Goal: Information Seeking & Learning: Learn about a topic

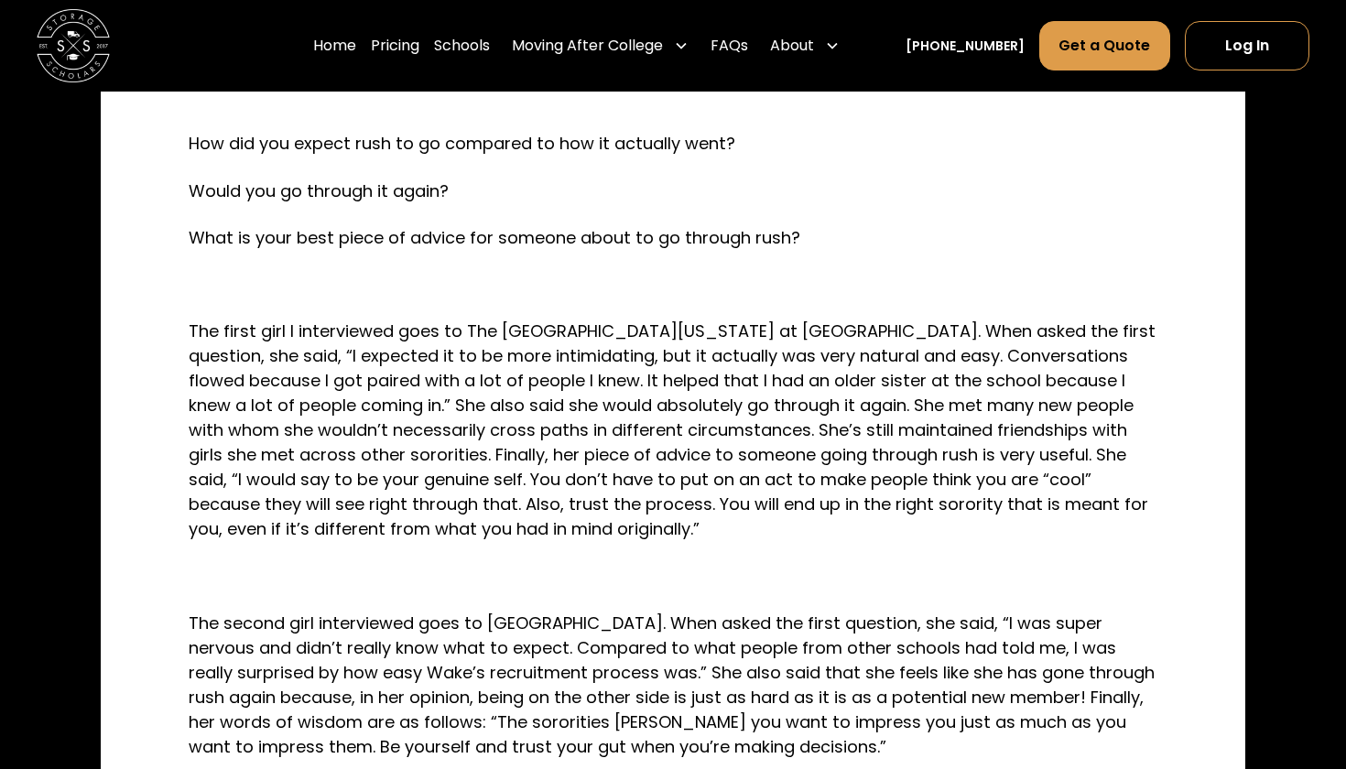
scroll to position [1004, 0]
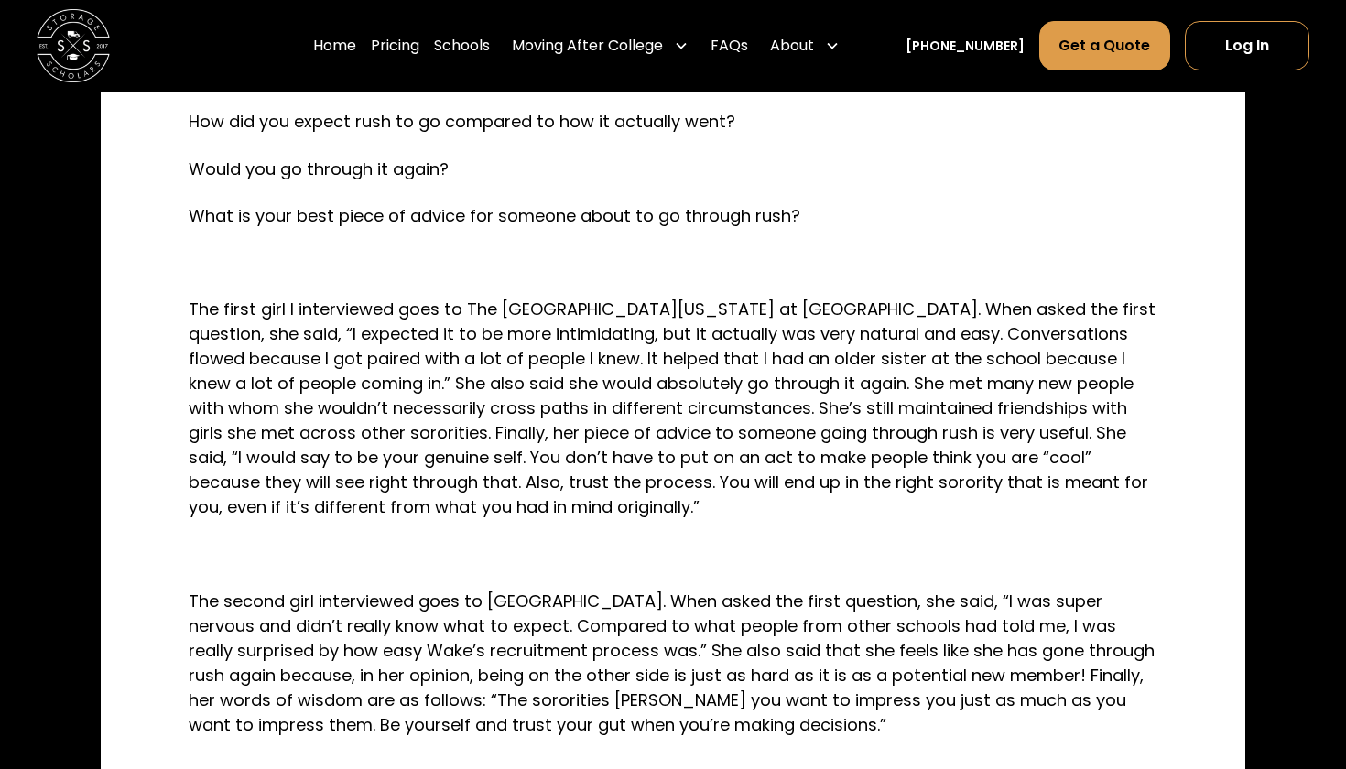
click at [749, 329] on p "The first girl I interviewed goes to The [GEOGRAPHIC_DATA][US_STATE] at [GEOGRA…" at bounding box center [673, 408] width 969 height 223
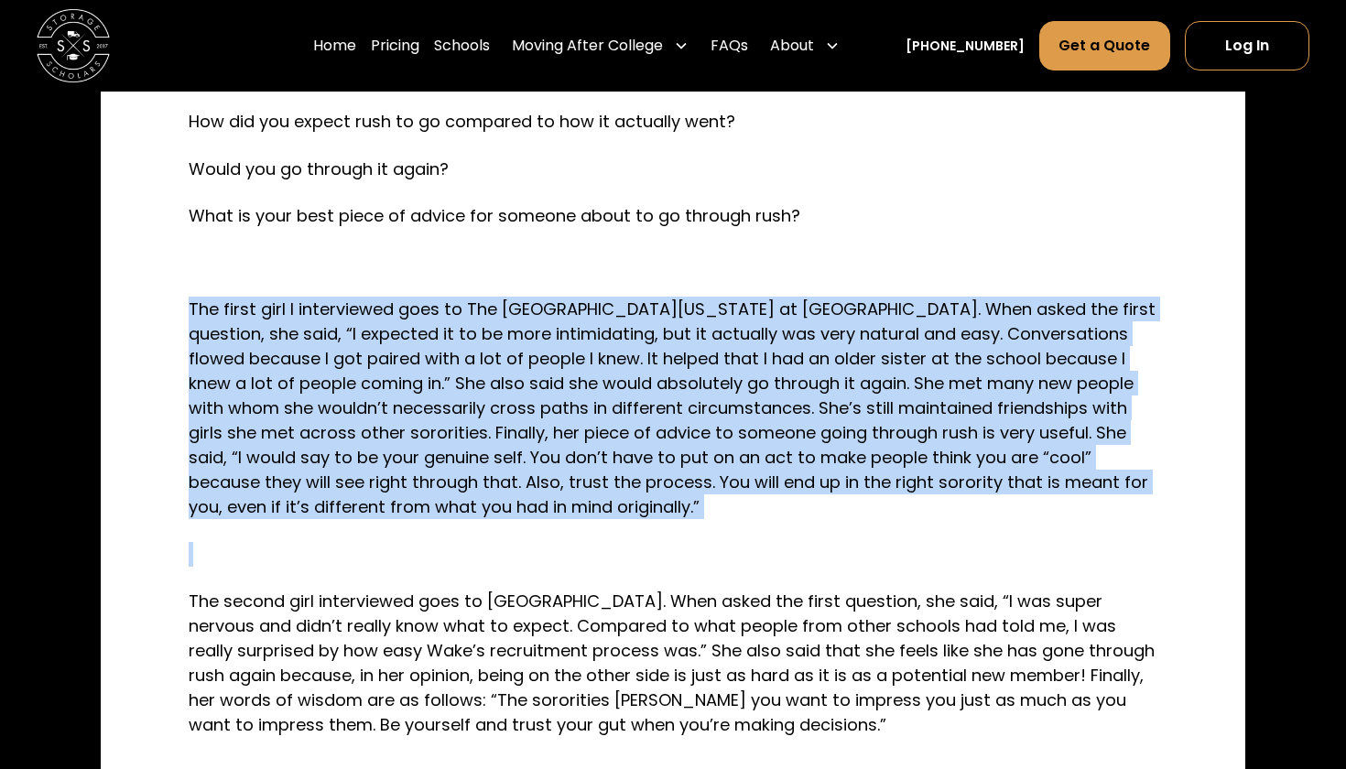
click at [749, 329] on p "The first girl I interviewed goes to The [GEOGRAPHIC_DATA][US_STATE] at [GEOGRA…" at bounding box center [673, 408] width 969 height 223
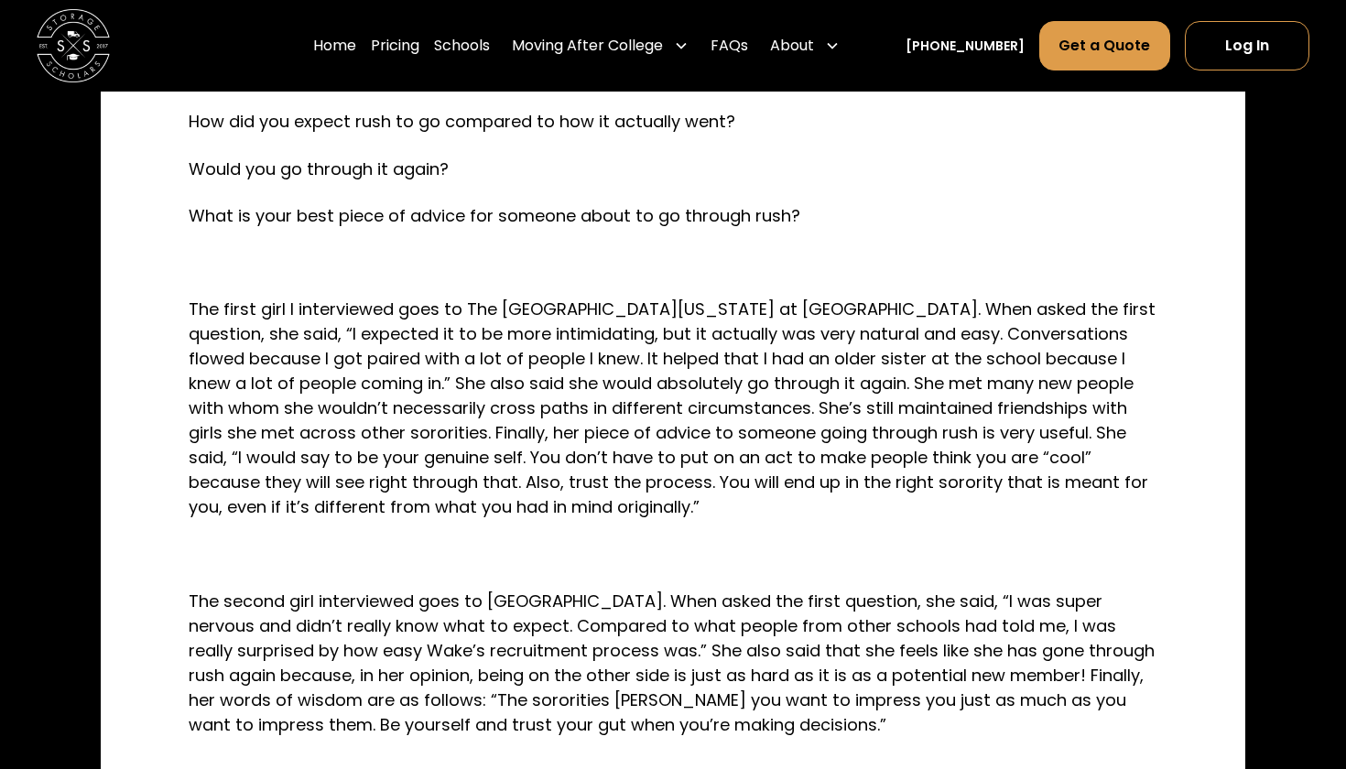
click at [700, 352] on p "The first girl I interviewed goes to The [GEOGRAPHIC_DATA][US_STATE] at [GEOGRA…" at bounding box center [673, 408] width 969 height 223
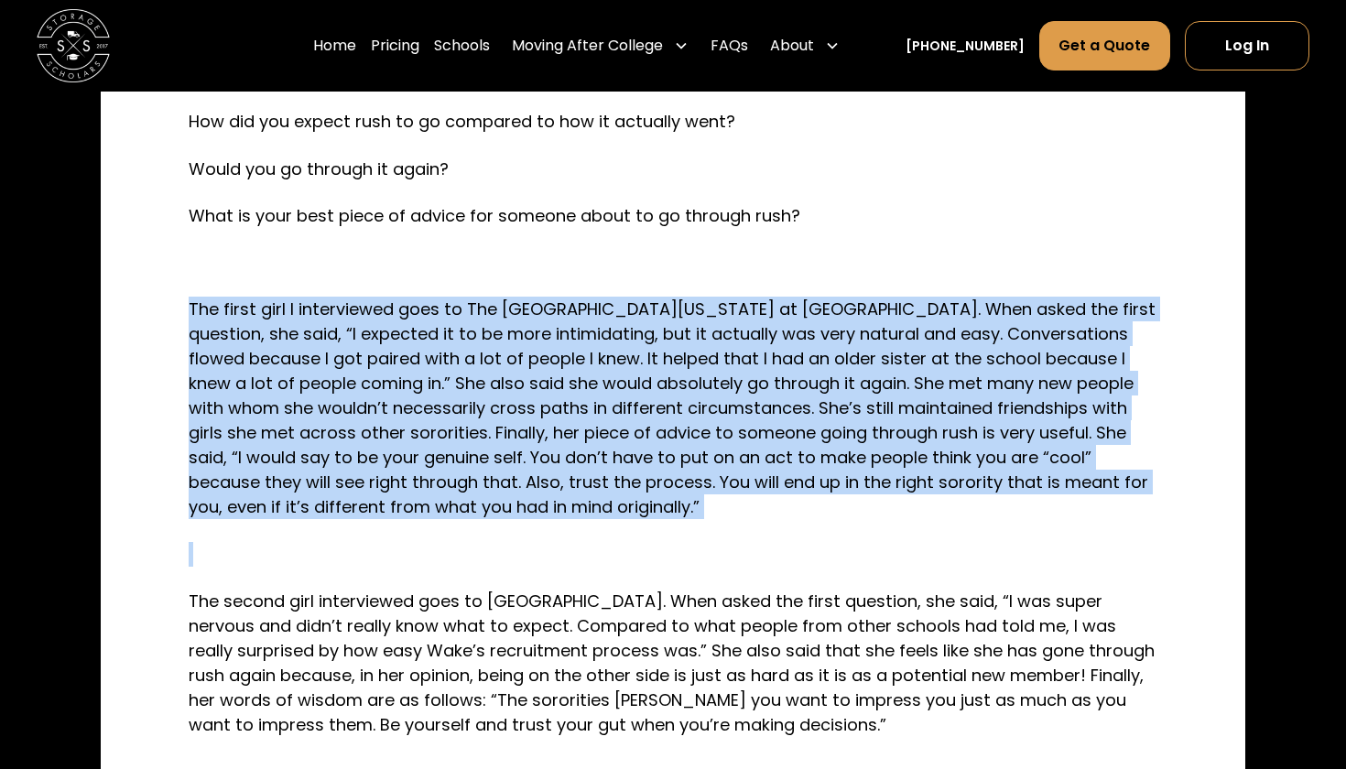
click at [700, 352] on p "The first girl I interviewed goes to The [GEOGRAPHIC_DATA][US_STATE] at [GEOGRA…" at bounding box center [673, 408] width 969 height 223
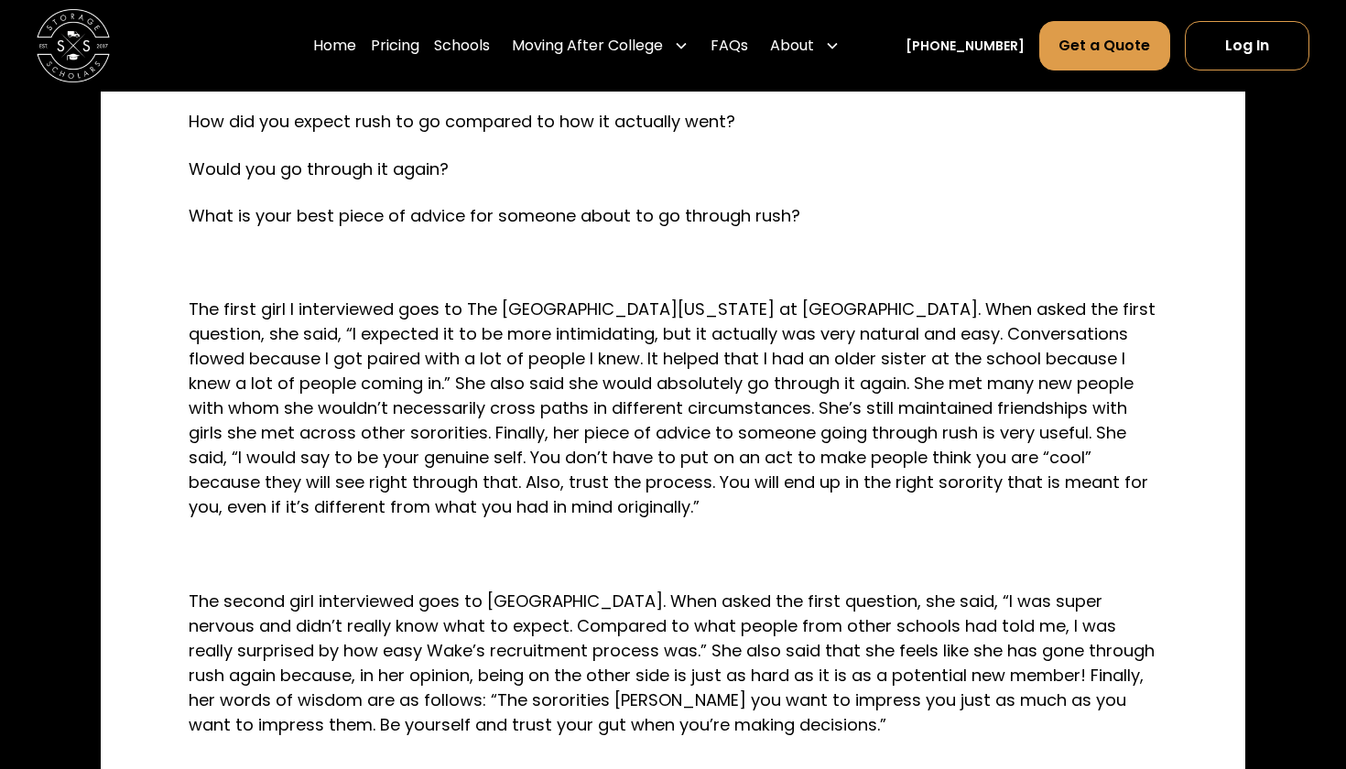
click at [666, 359] on p "The first girl I interviewed goes to The [GEOGRAPHIC_DATA][US_STATE] at [GEOGRA…" at bounding box center [673, 408] width 969 height 223
click at [657, 383] on p "The first girl I interviewed goes to The [GEOGRAPHIC_DATA][US_STATE] at [GEOGRA…" at bounding box center [673, 408] width 969 height 223
click at [657, 417] on p "The first girl I interviewed goes to The [GEOGRAPHIC_DATA][US_STATE] at [GEOGRA…" at bounding box center [673, 408] width 969 height 223
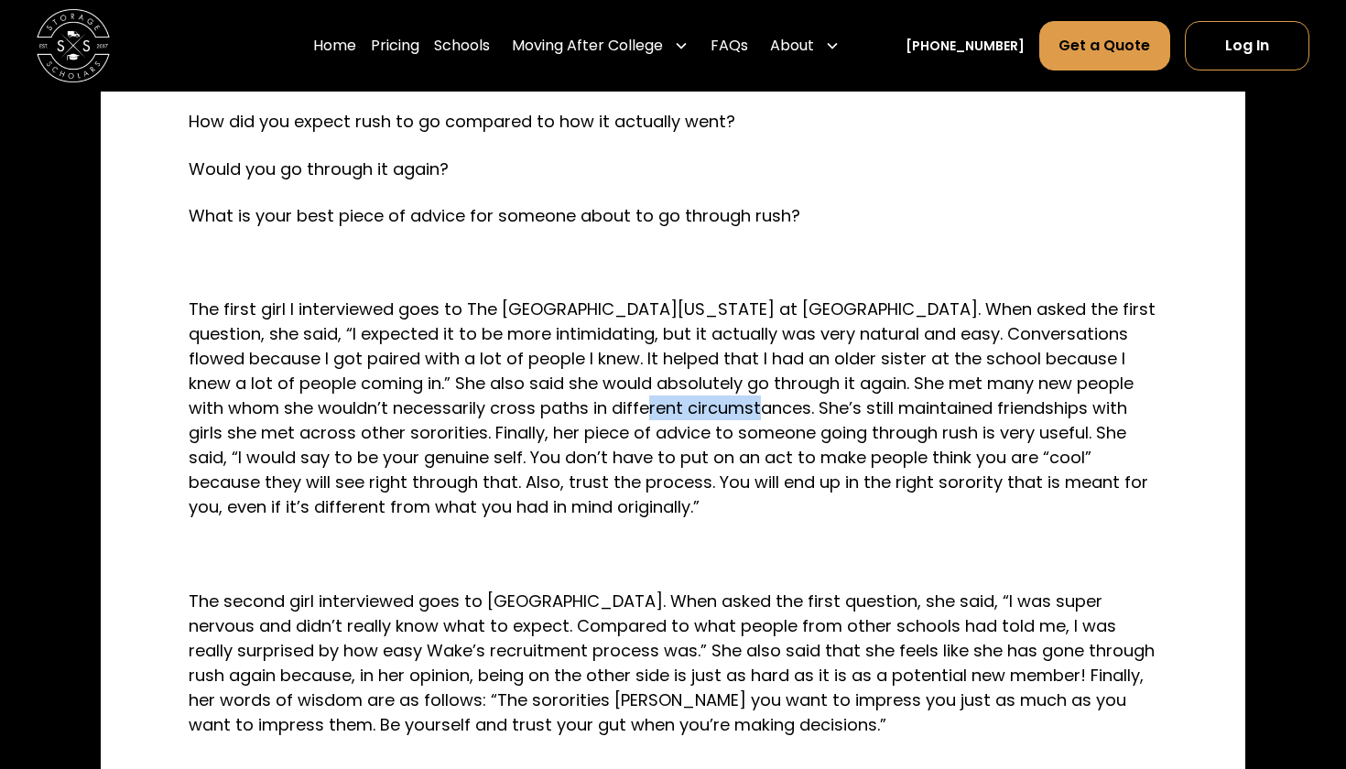
click at [657, 417] on p "The first girl I interviewed goes to The [GEOGRAPHIC_DATA][US_STATE] at [GEOGRA…" at bounding box center [673, 408] width 969 height 223
click at [652, 439] on p "The first girl I interviewed goes to The [GEOGRAPHIC_DATA][US_STATE] at [GEOGRA…" at bounding box center [673, 408] width 969 height 223
click at [650, 452] on p "The first girl I interviewed goes to The [GEOGRAPHIC_DATA][US_STATE] at [GEOGRA…" at bounding box center [673, 408] width 969 height 223
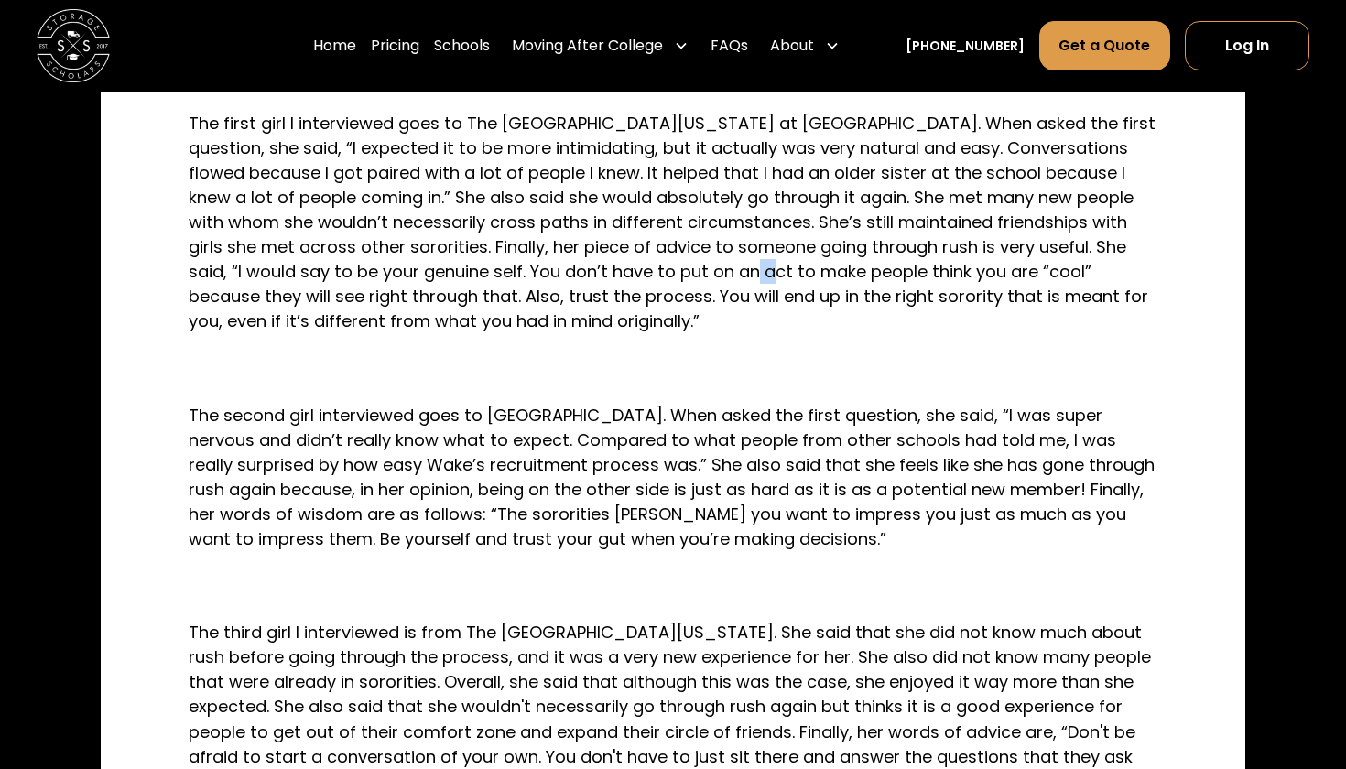
scroll to position [1202, 0]
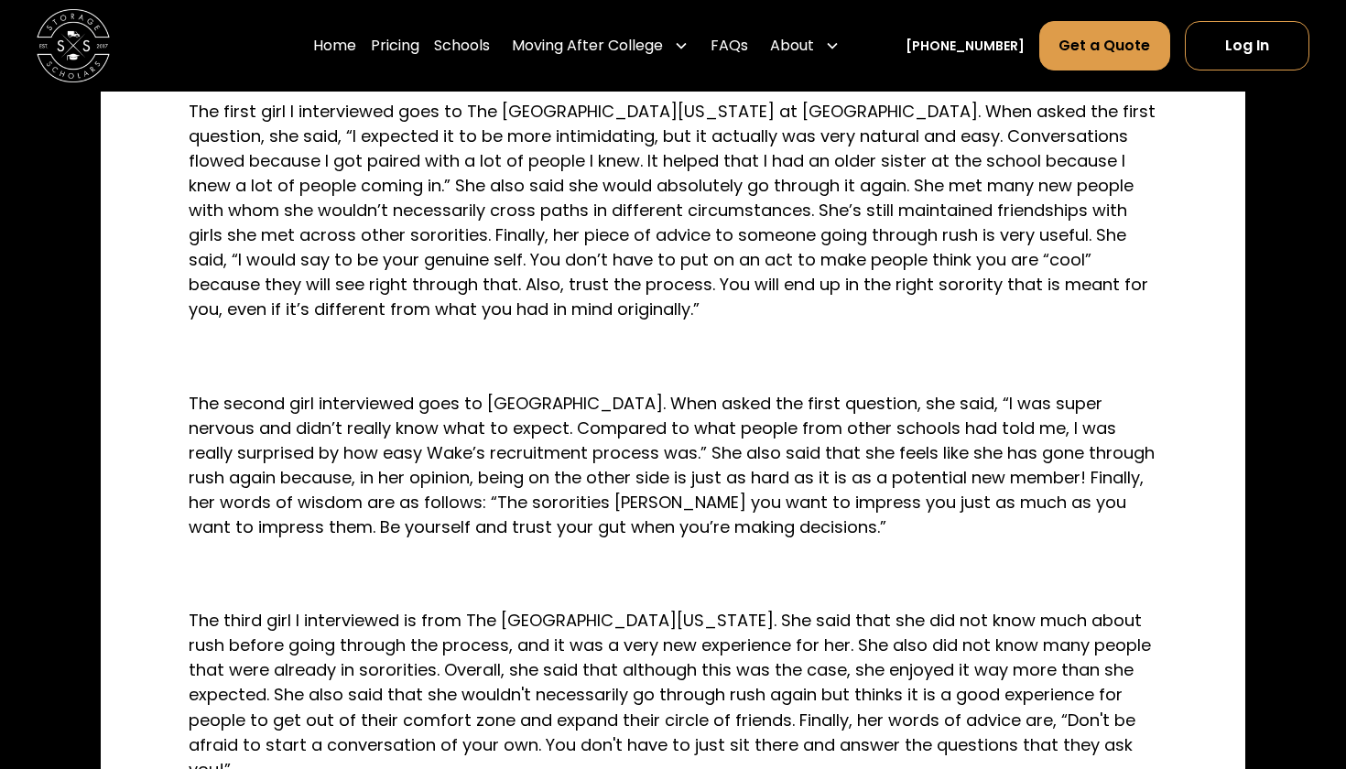
click at [650, 452] on p "The second girl interviewed goes to [GEOGRAPHIC_DATA]. When asked the first que…" at bounding box center [673, 465] width 969 height 148
click at [650, 512] on p "The second girl interviewed goes to [GEOGRAPHIC_DATA]. When asked the first que…" at bounding box center [673, 465] width 969 height 148
click at [648, 524] on p "The second girl interviewed goes to [GEOGRAPHIC_DATA]. When asked the first que…" at bounding box center [673, 465] width 969 height 148
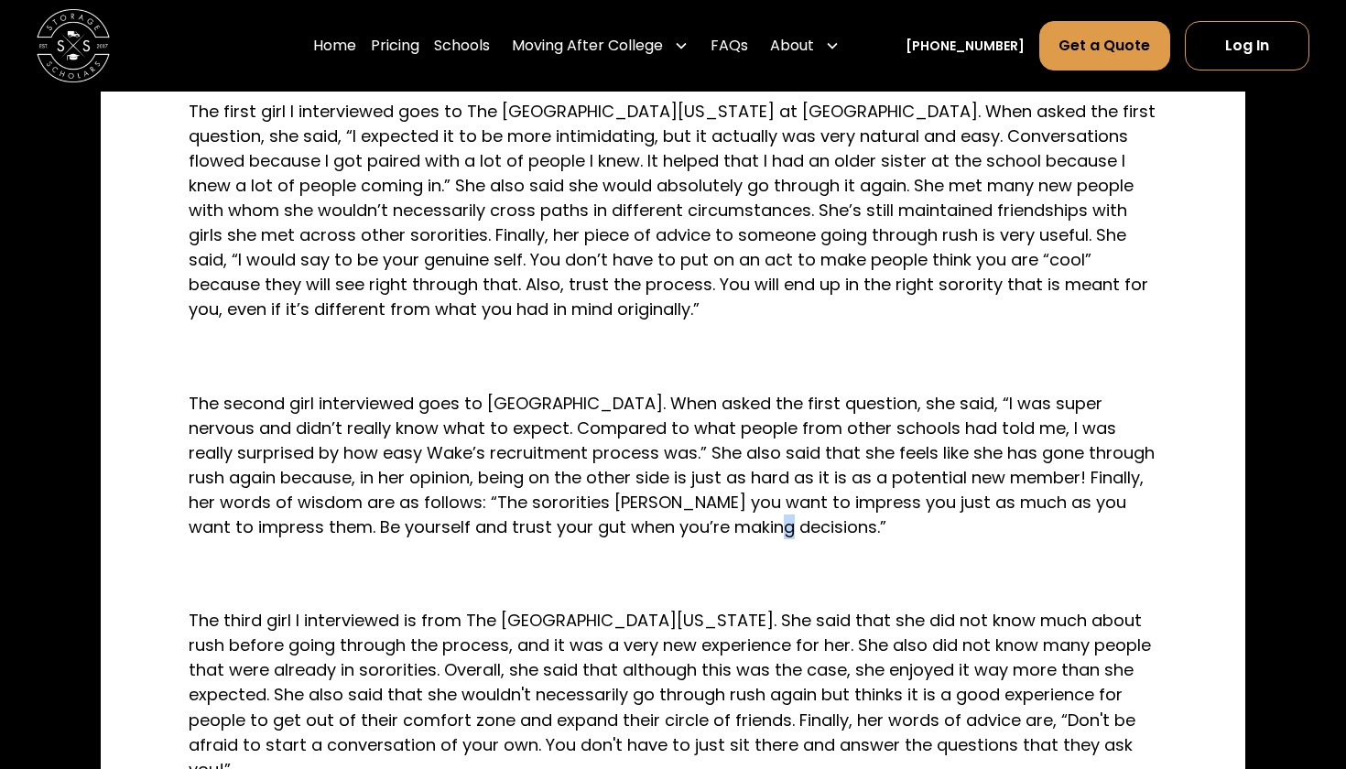
click at [648, 524] on p "The second girl interviewed goes to [GEOGRAPHIC_DATA]. When asked the first que…" at bounding box center [673, 465] width 969 height 148
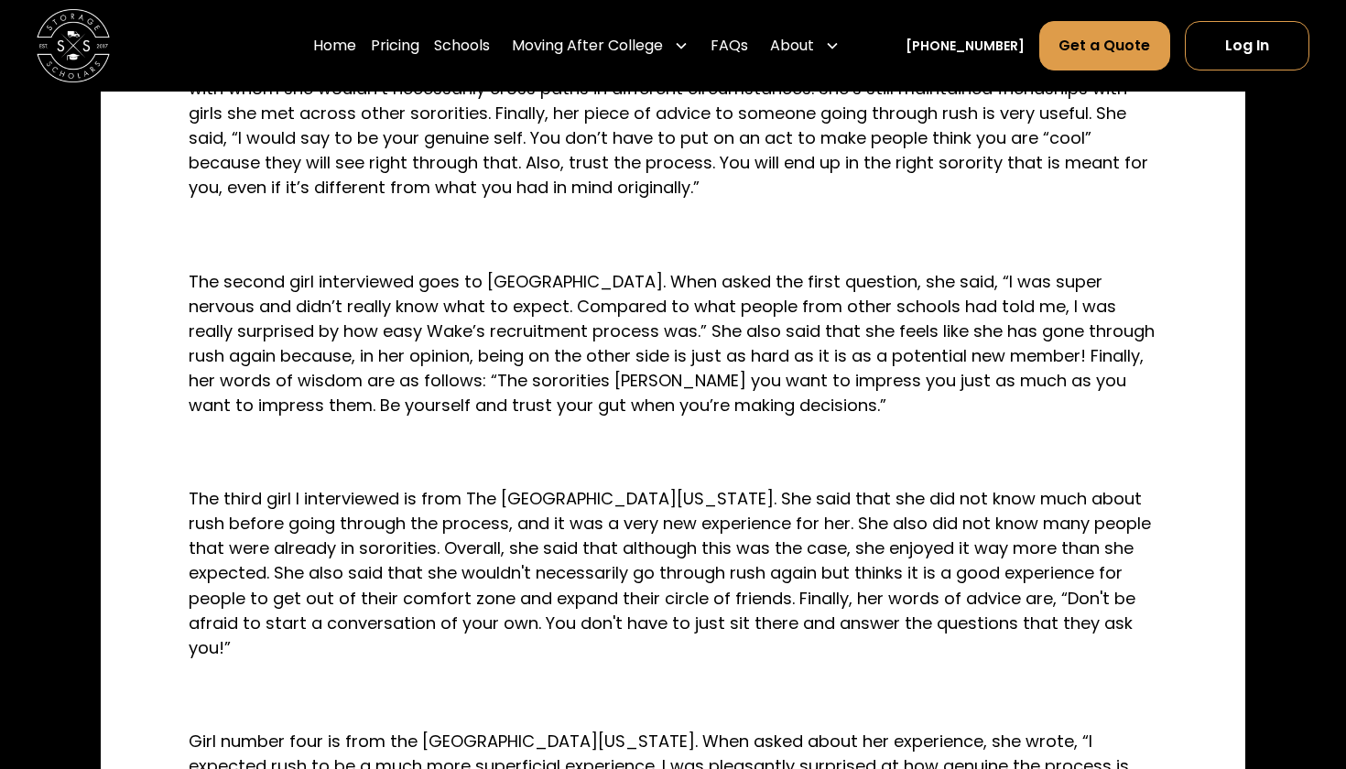
click at [648, 524] on p "The third girl I interviewed is from The [GEOGRAPHIC_DATA][US_STATE]. She said …" at bounding box center [673, 572] width 969 height 173
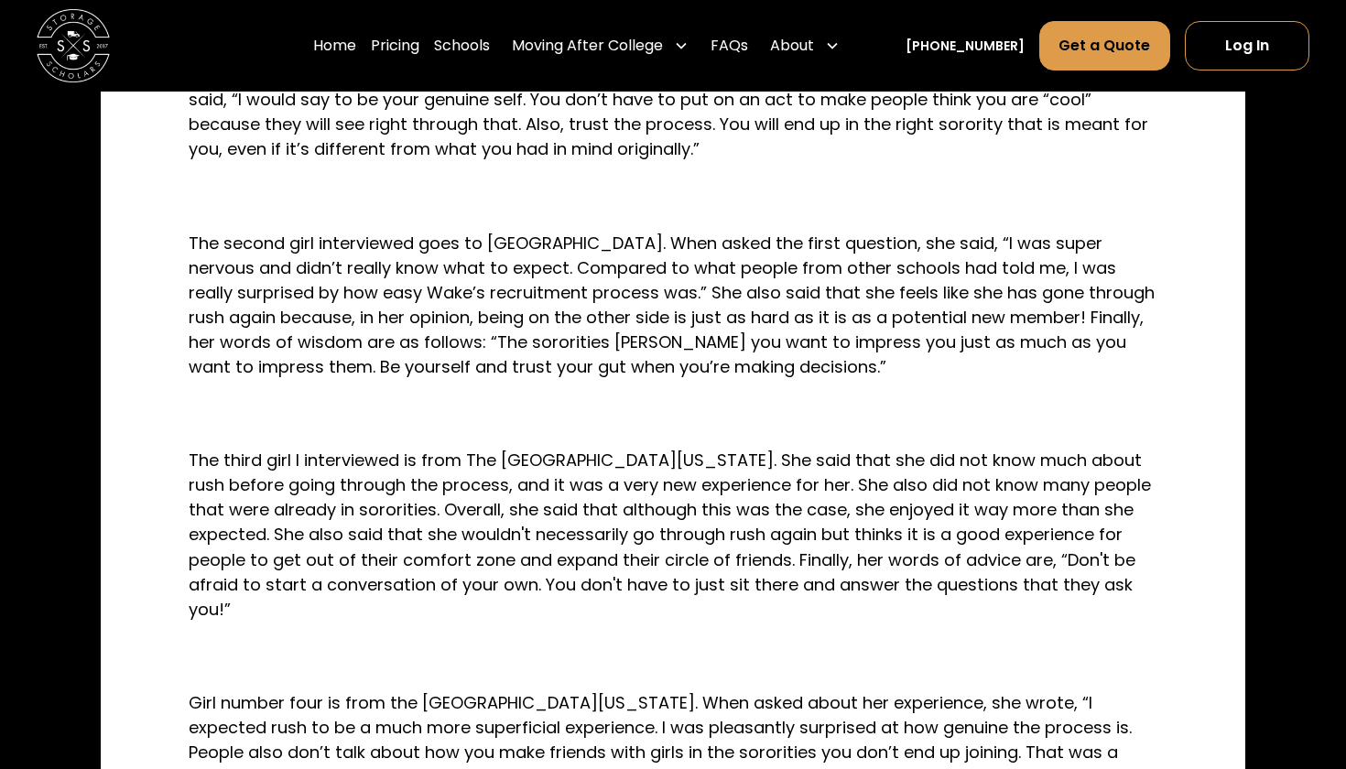
click at [648, 524] on p "The third girl I interviewed is from The [GEOGRAPHIC_DATA][US_STATE]. She said …" at bounding box center [673, 534] width 969 height 173
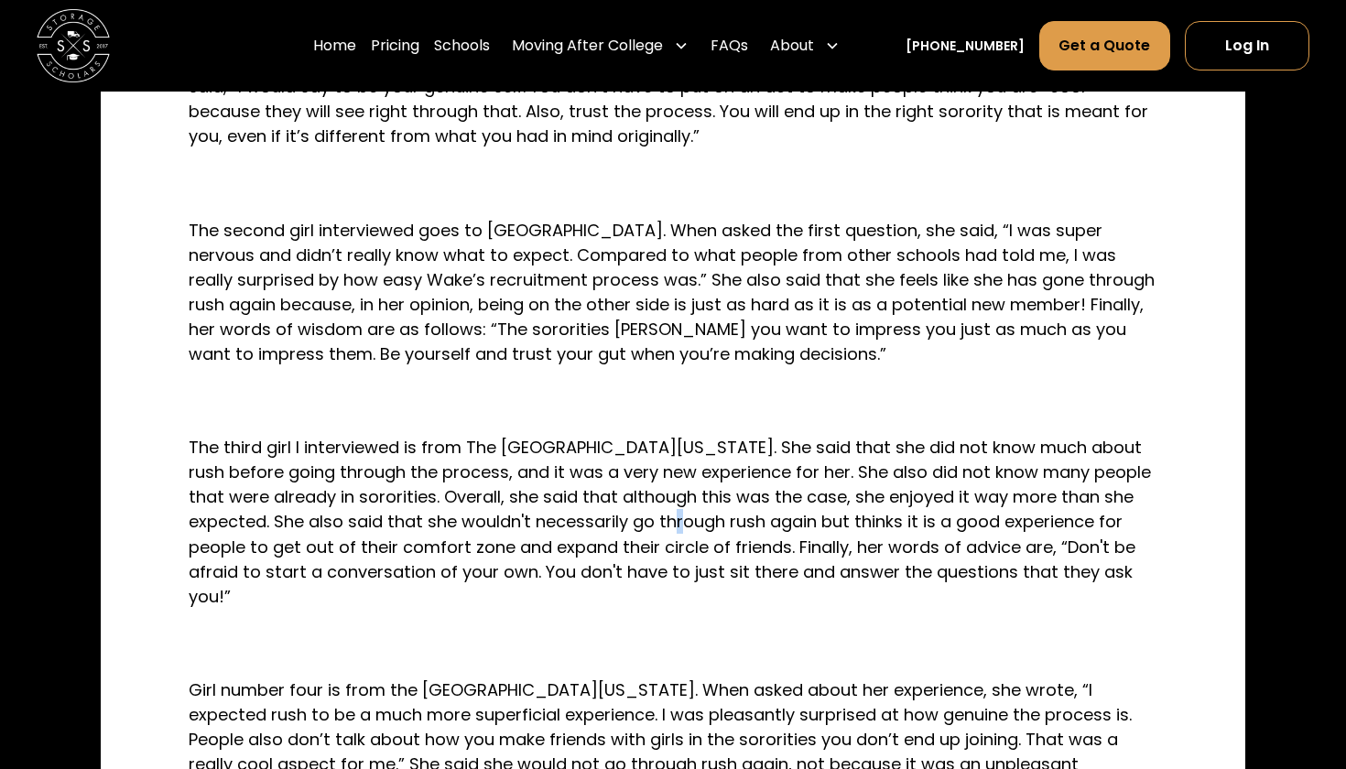
click at [648, 524] on p "The third girl I interviewed is from The [GEOGRAPHIC_DATA][US_STATE]. She said …" at bounding box center [673, 521] width 969 height 173
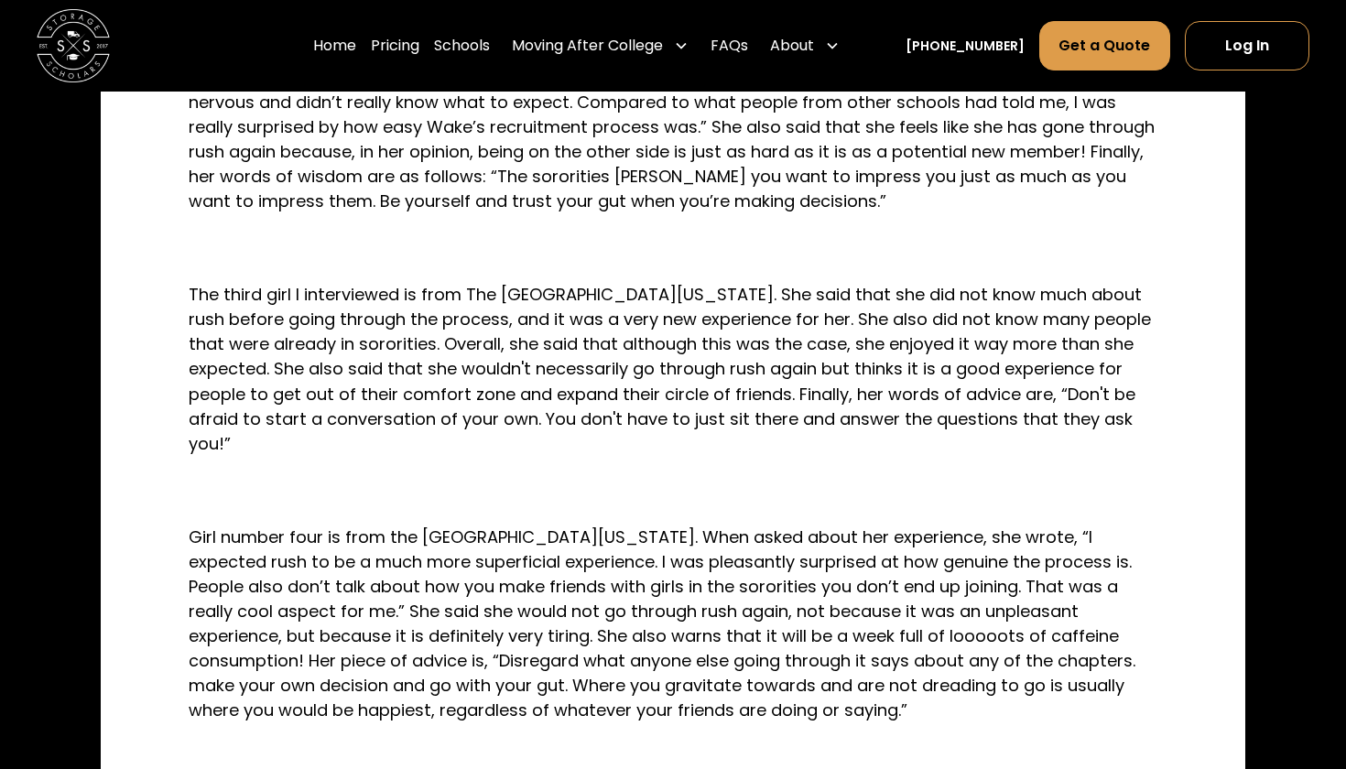
click at [648, 525] on p "Girl number four is from the [GEOGRAPHIC_DATA][US_STATE]. When asked about her …" at bounding box center [673, 624] width 969 height 199
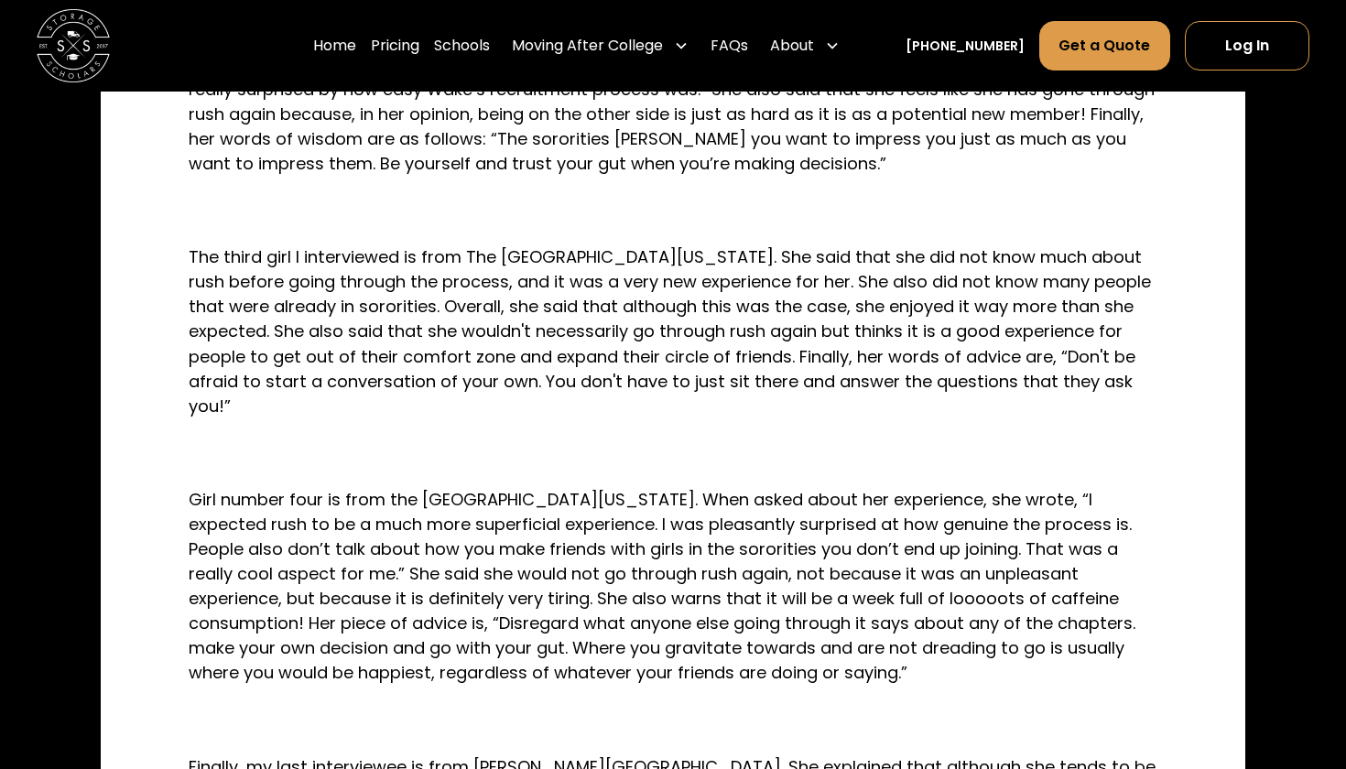
click at [648, 524] on p "Girl number four is from the [GEOGRAPHIC_DATA][US_STATE]. When asked about her …" at bounding box center [673, 586] width 969 height 199
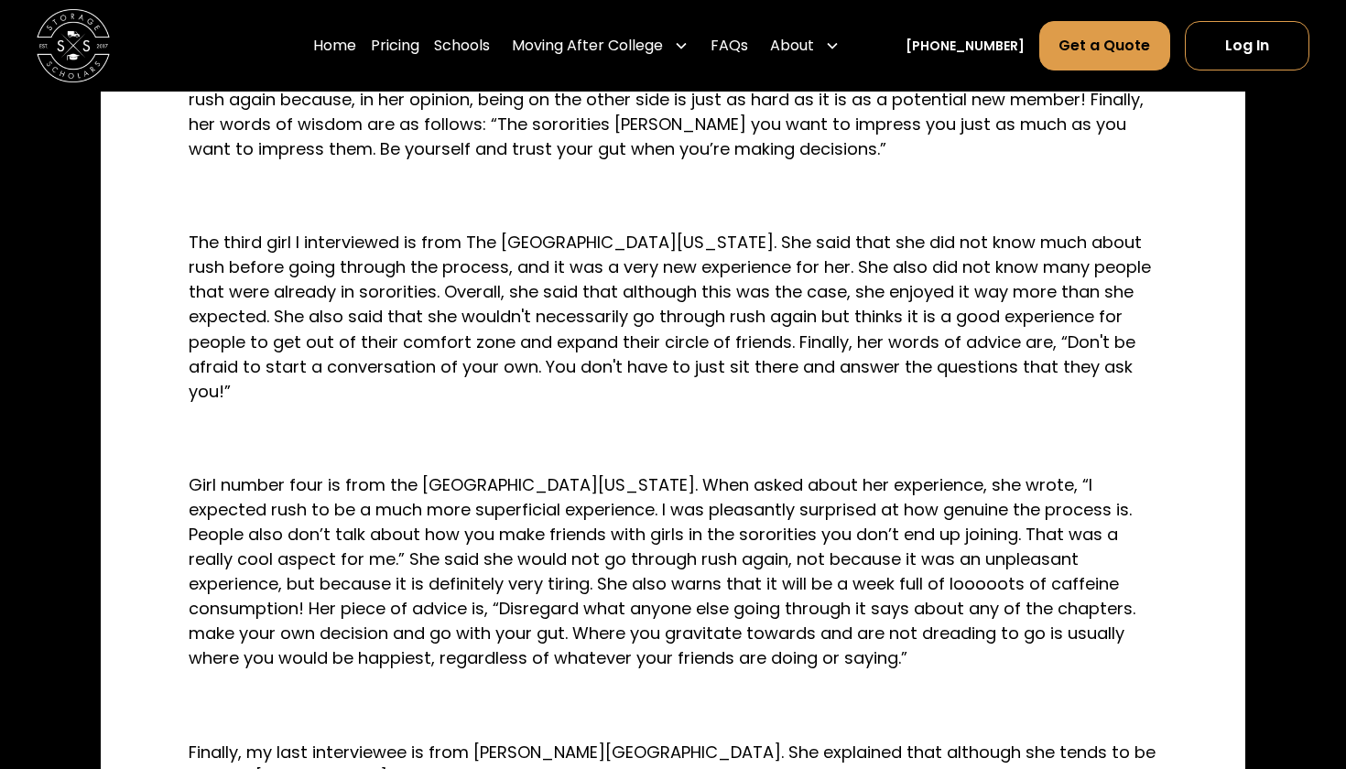
click at [648, 524] on p "Girl number four is from the [GEOGRAPHIC_DATA][US_STATE]. When asked about her …" at bounding box center [673, 571] width 969 height 199
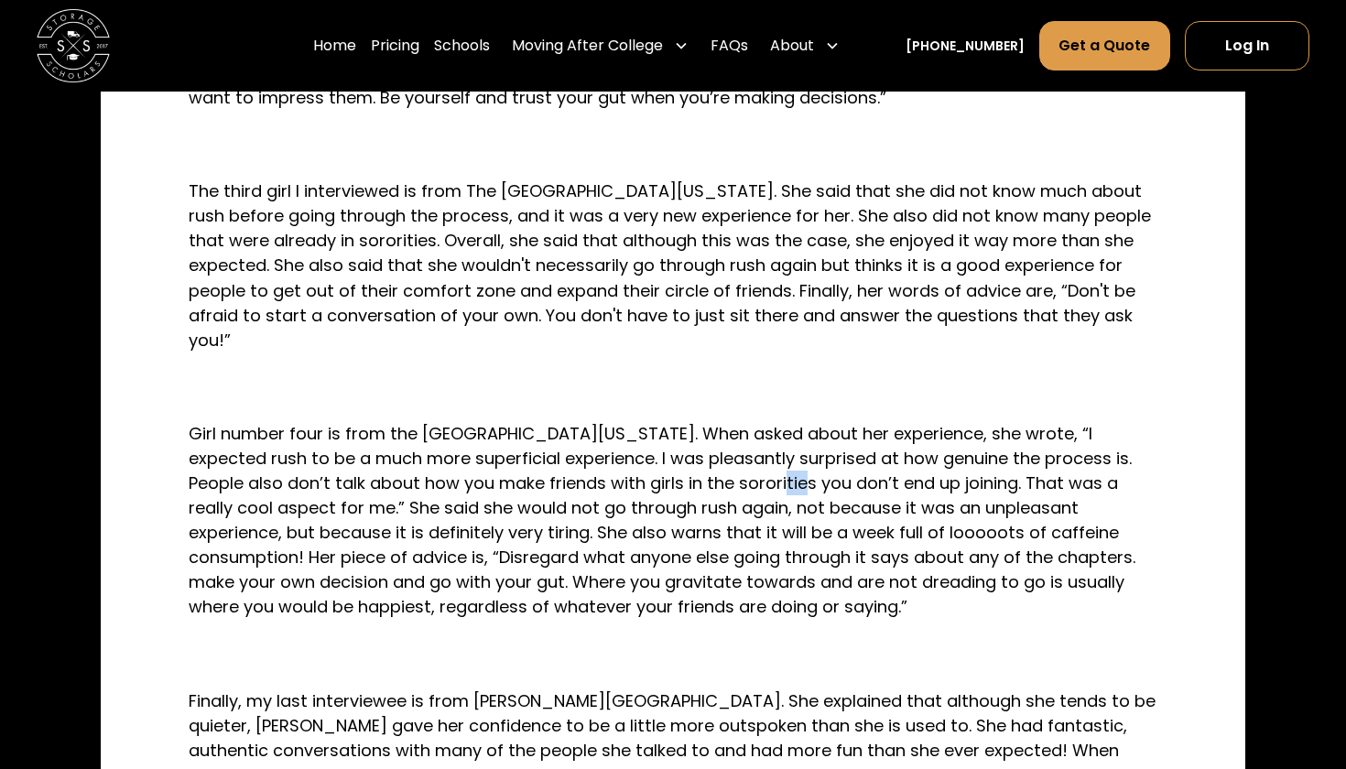
scroll to position [1636, 0]
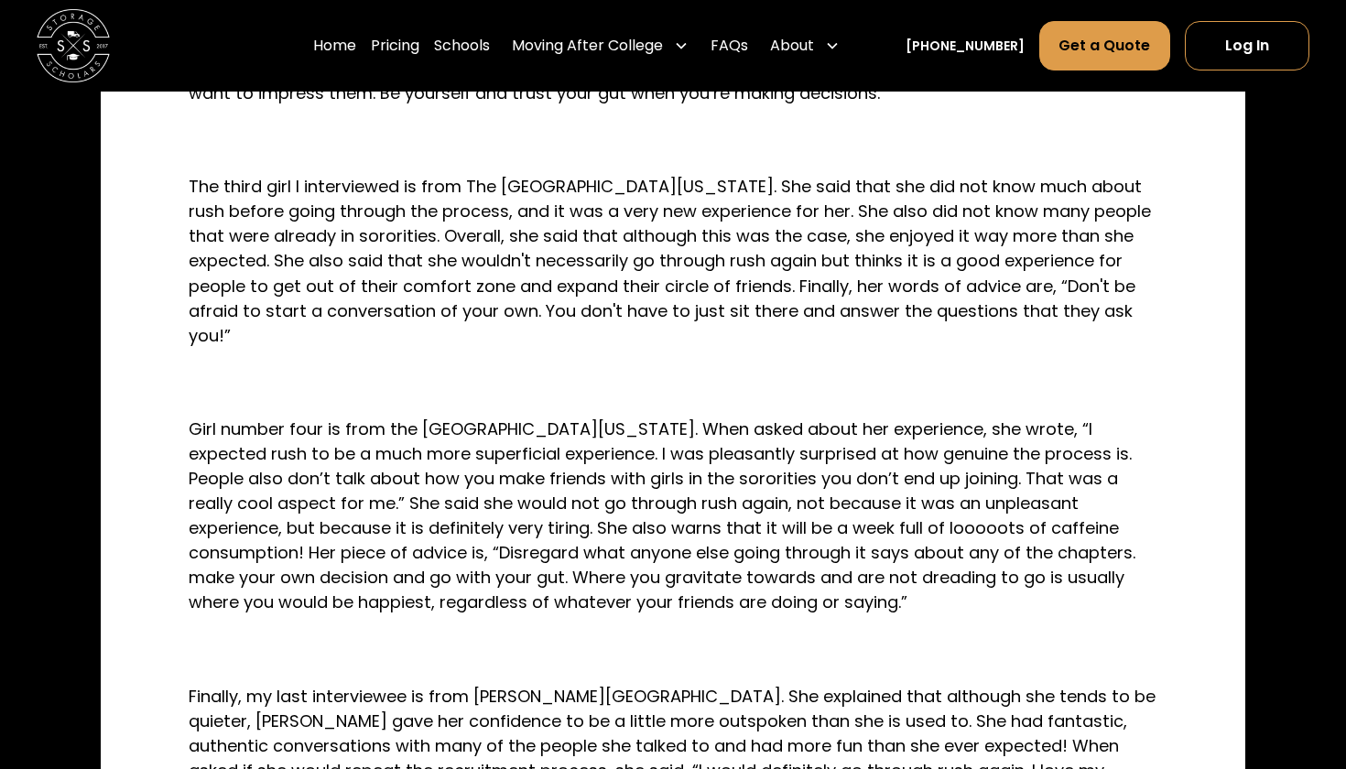
click at [648, 524] on p "Girl number four is from the [GEOGRAPHIC_DATA][US_STATE]. When asked about her …" at bounding box center [673, 516] width 969 height 199
click at [648, 541] on p "Girl number four is from the [GEOGRAPHIC_DATA][US_STATE]. When asked about her …" at bounding box center [673, 516] width 969 height 199
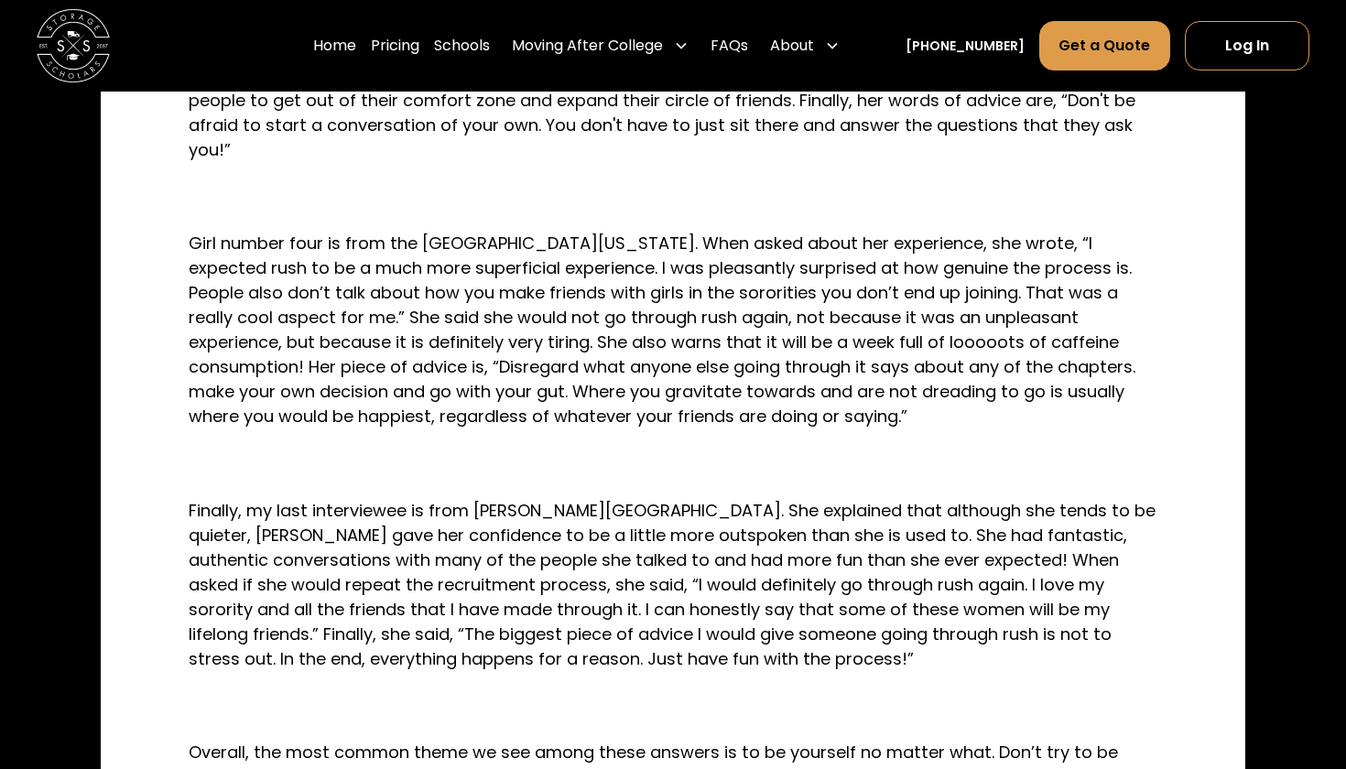
click at [648, 541] on p "Finally, my last interviewee is from [PERSON_NAME][GEOGRAPHIC_DATA]. She explai…" at bounding box center [673, 584] width 969 height 173
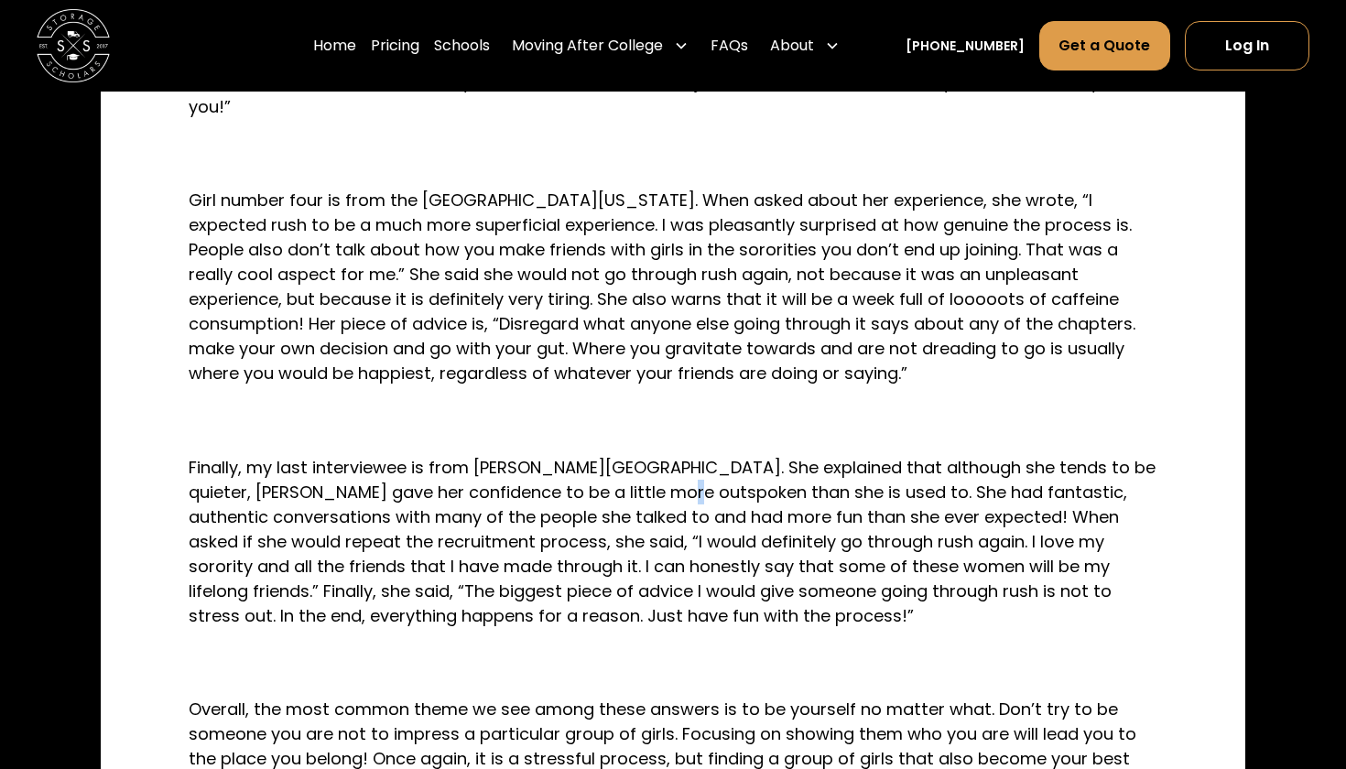
scroll to position [1893, 0]
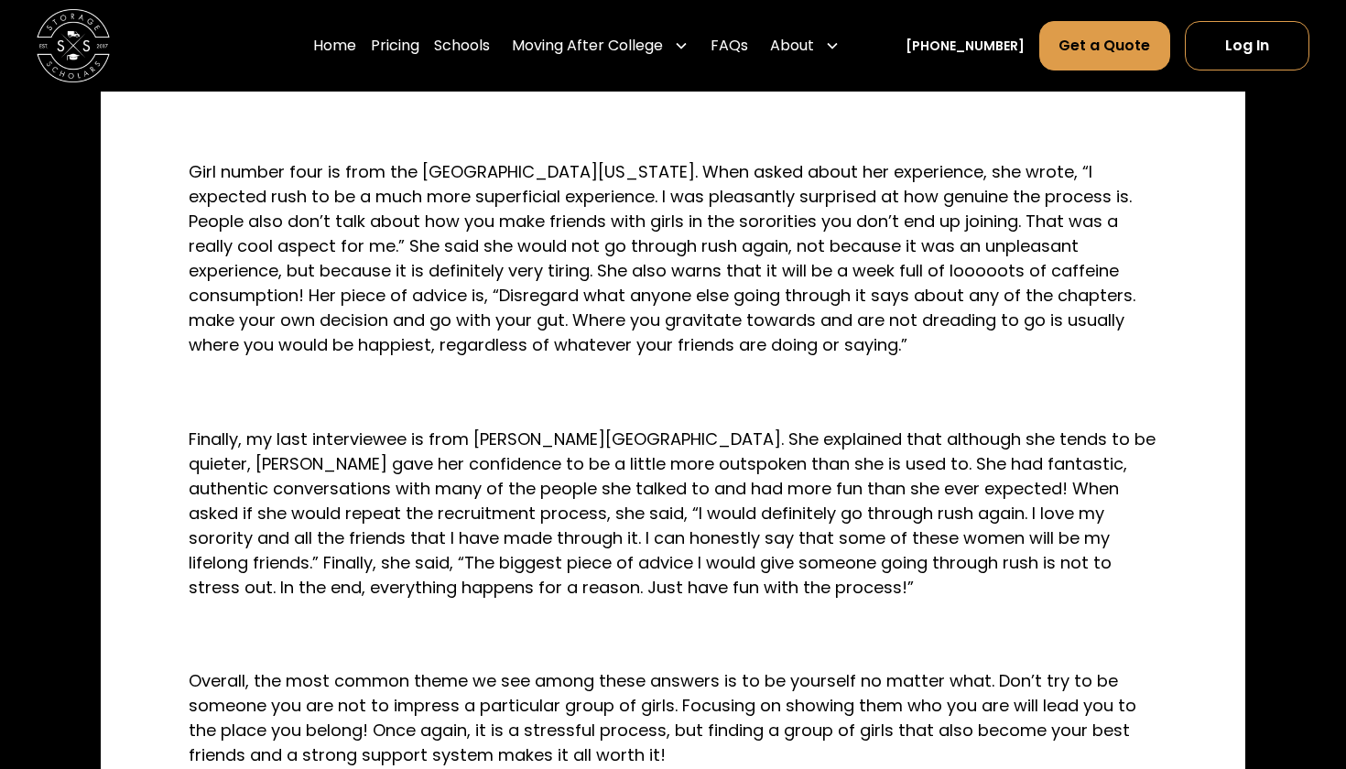
click at [648, 541] on p "Finally, my last interviewee is from [PERSON_NAME][GEOGRAPHIC_DATA]. She explai…" at bounding box center [673, 513] width 969 height 173
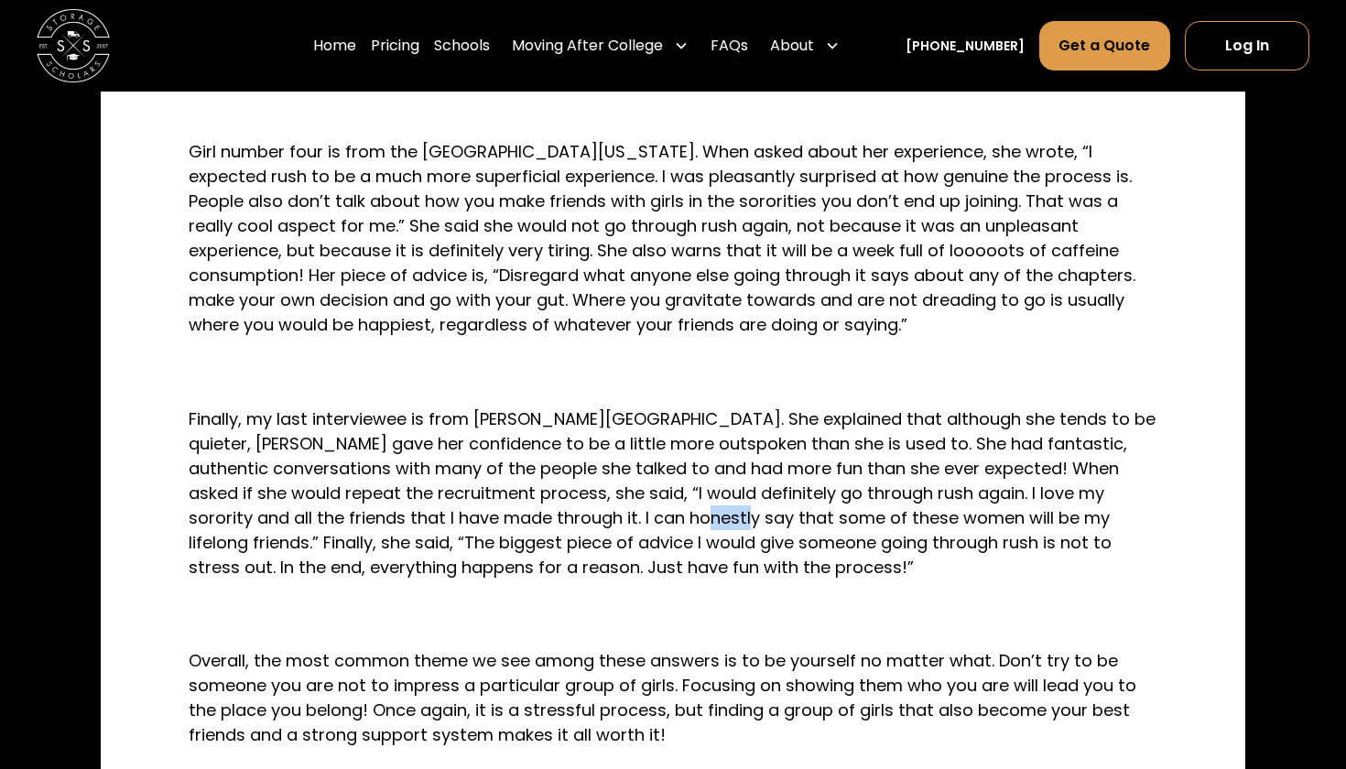
scroll to position [1921, 0]
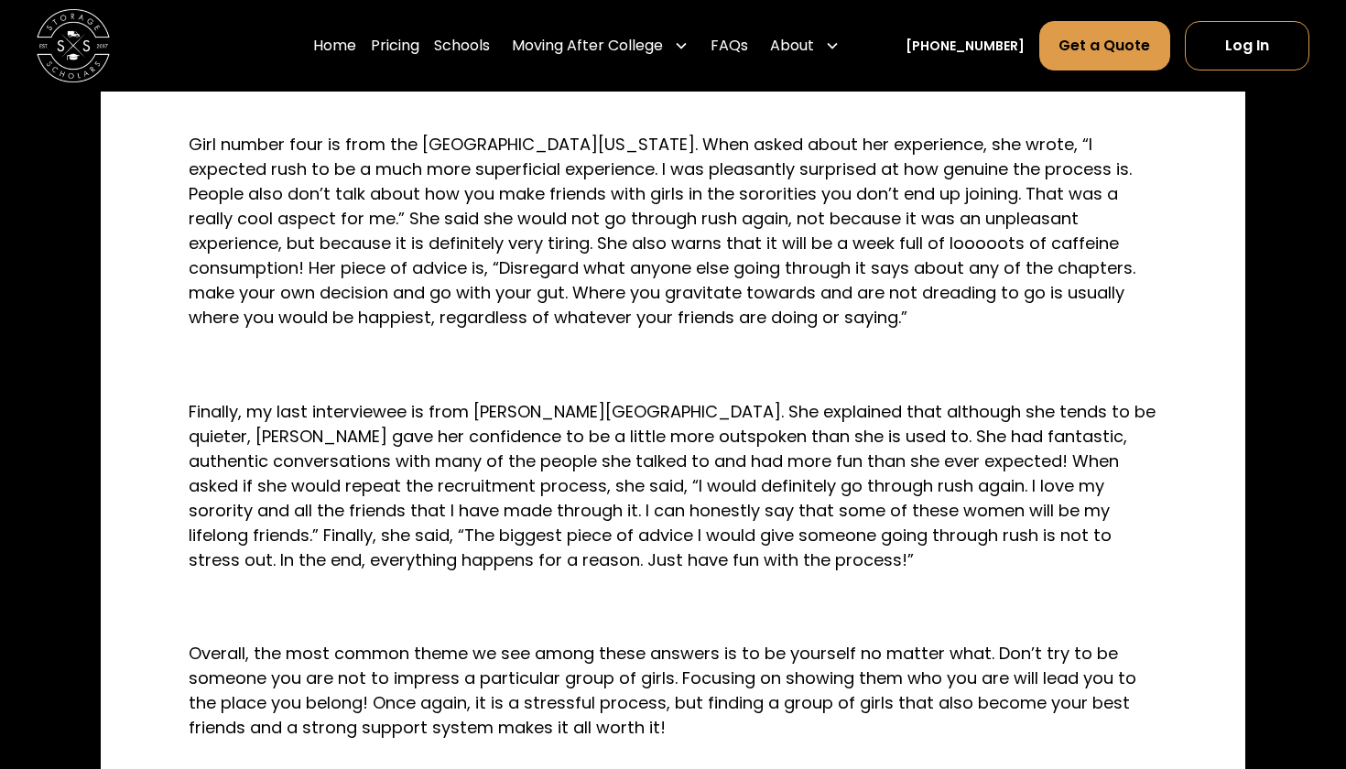
click at [648, 541] on p "Finally, my last interviewee is from [PERSON_NAME][GEOGRAPHIC_DATA]. She explai…" at bounding box center [673, 485] width 969 height 173
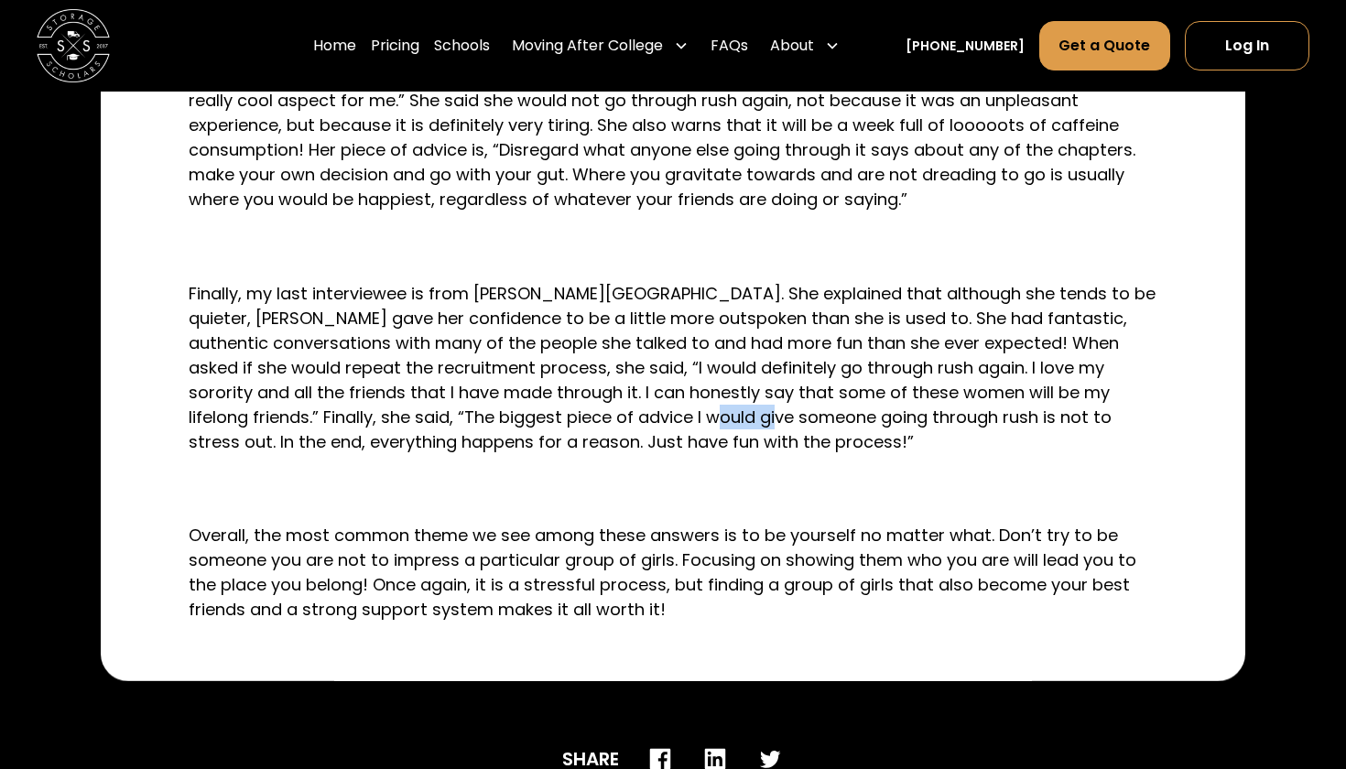
scroll to position [2047, 0]
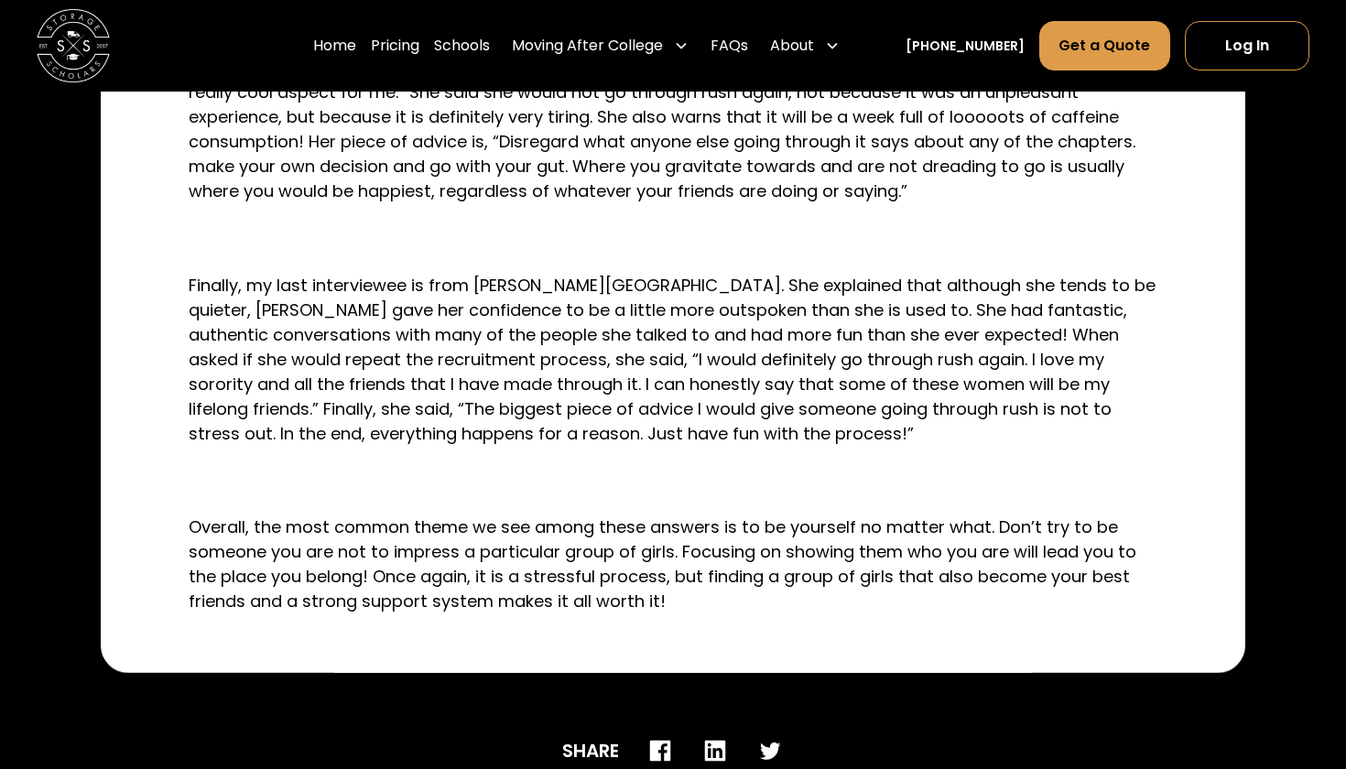
click at [648, 541] on p "Overall, the most common theme we see among these answers is to be yourself no …" at bounding box center [673, 564] width 969 height 99
